Goal: Information Seeking & Learning: Learn about a topic

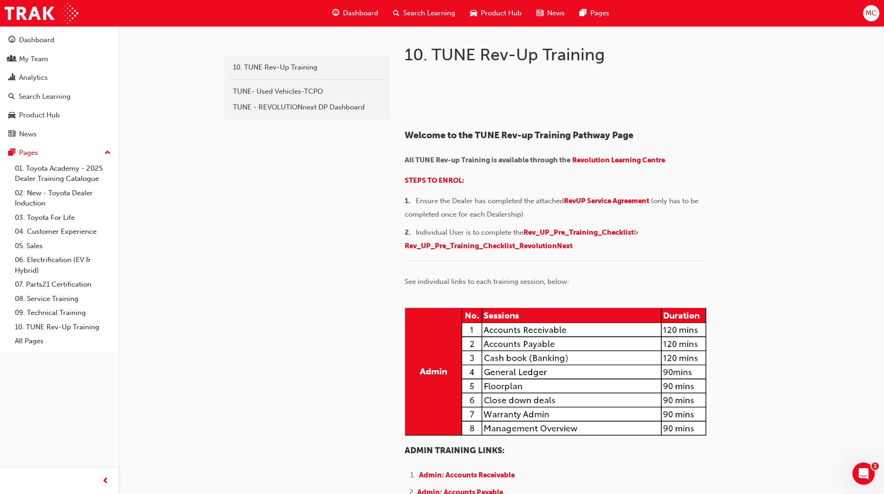
click at [418, 13] on span "Search Learning" at bounding box center [429, 13] width 52 height 11
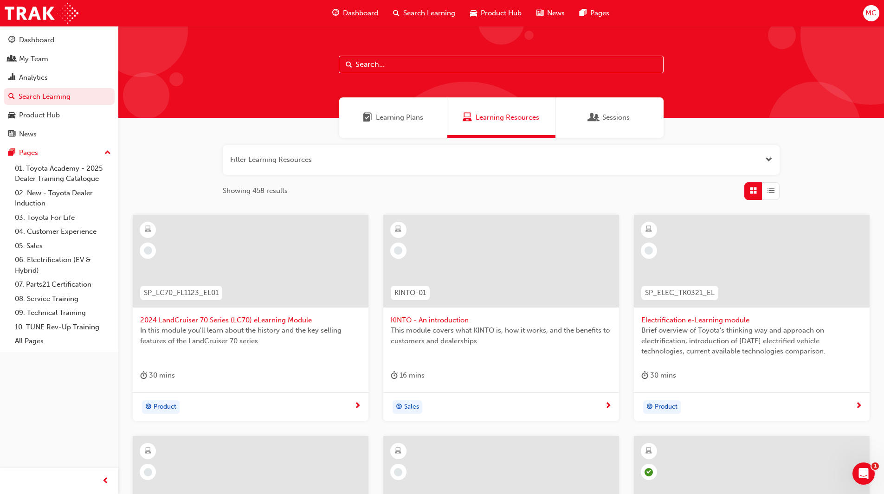
click at [629, 116] on span "Sessions" at bounding box center [615, 117] width 27 height 11
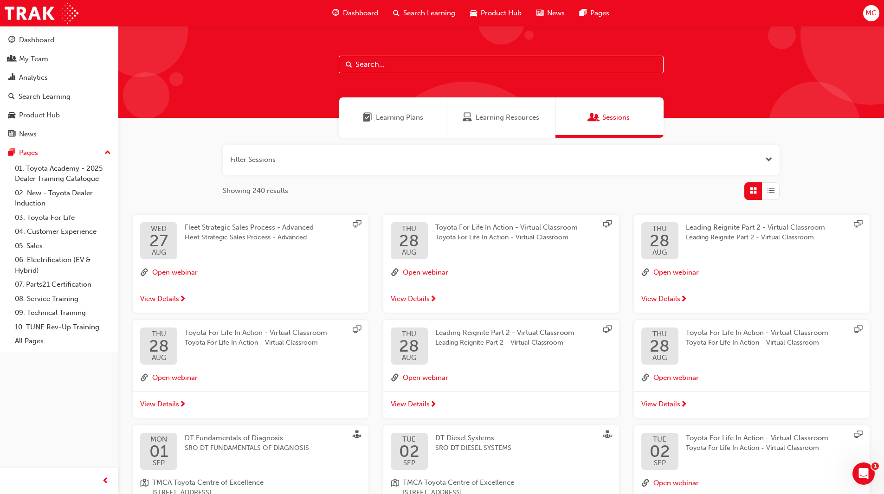
click at [356, 13] on span "Dashboard" at bounding box center [360, 13] width 35 height 11
